Goal: Transaction & Acquisition: Register for event/course

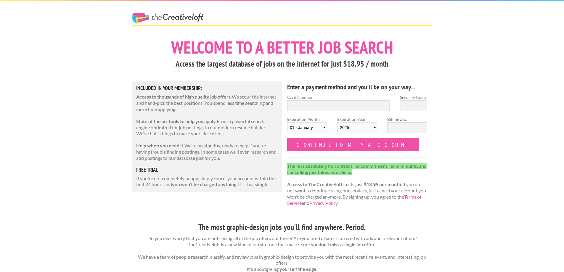
click at [152, 20] on link "The Creative Loft" at bounding box center [168, 18] width 72 height 11
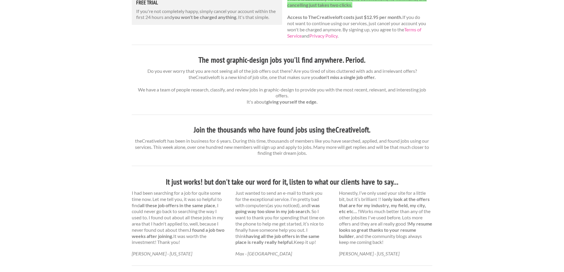
scroll to position [138, 0]
